Goal: Find specific page/section: Find specific page/section

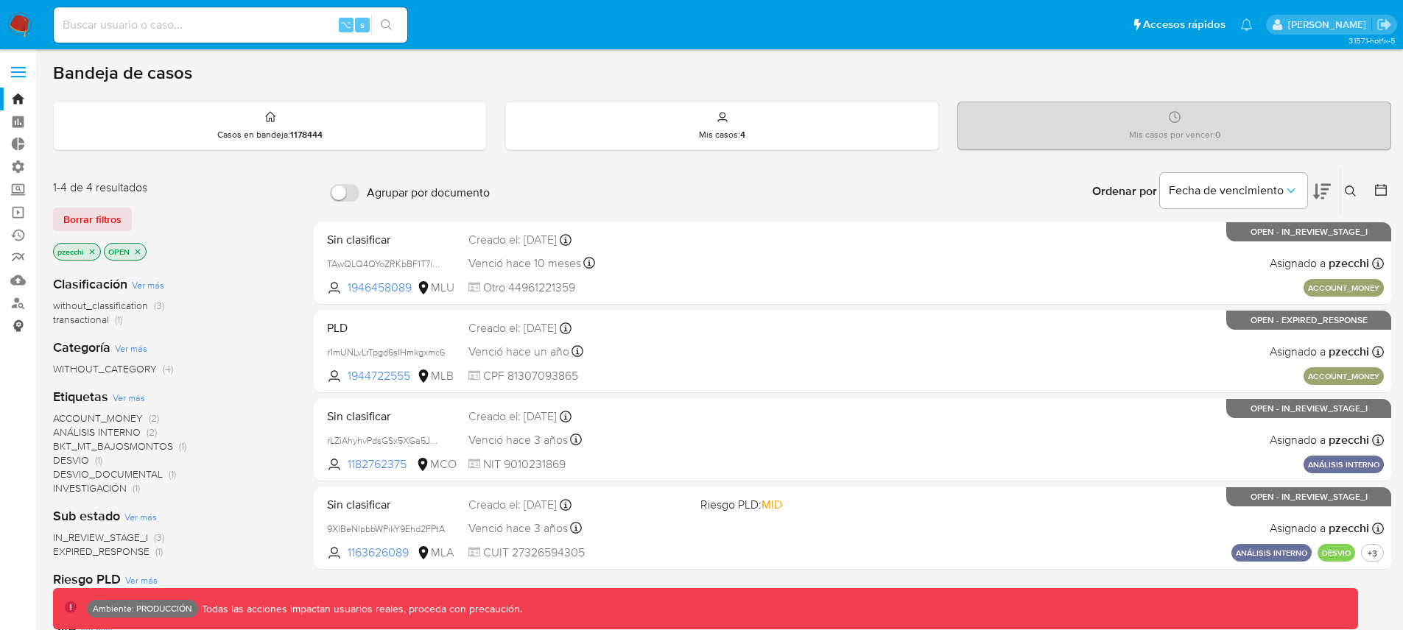
click at [17, 323] on link "Consolidado" at bounding box center [87, 325] width 175 height 23
